Goal: Task Accomplishment & Management: Use online tool/utility

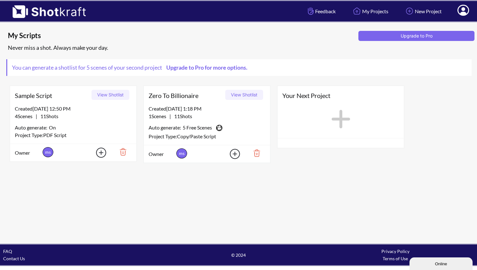
click at [250, 93] on button "View Shotlist" at bounding box center [244, 95] width 38 height 10
